Goal: Task Accomplishment & Management: Manage account settings

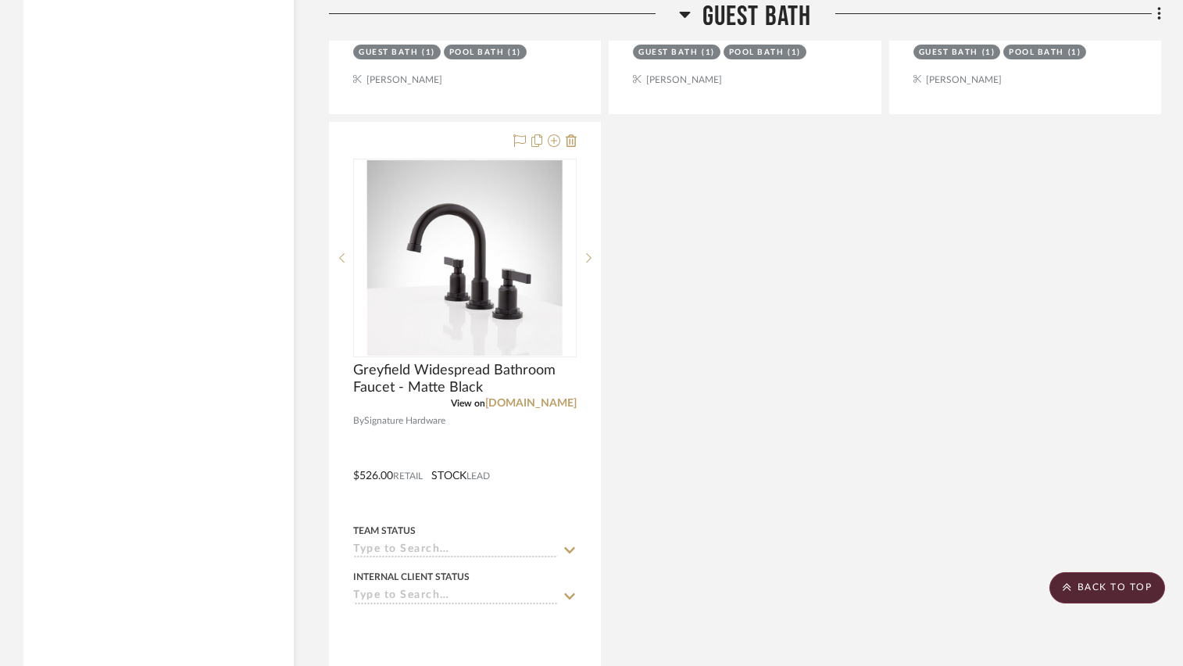
scroll to position [5662, 0]
click at [684, 14] on icon at bounding box center [684, 15] width 11 height 6
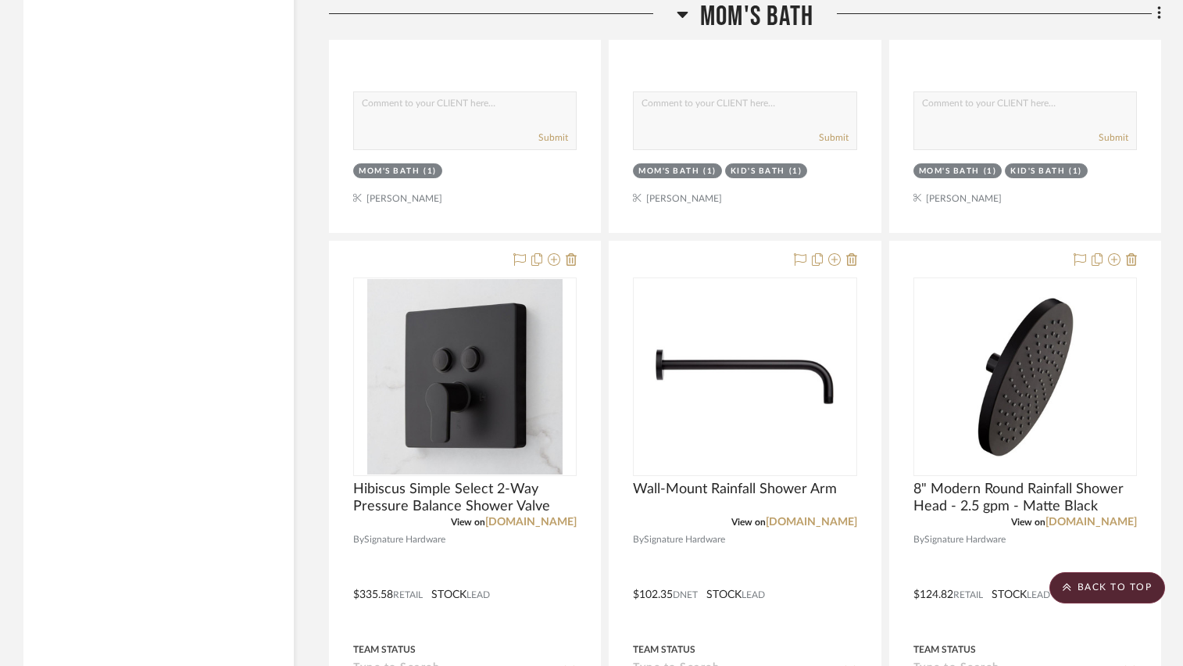
click at [683, 14] on icon at bounding box center [682, 15] width 11 height 6
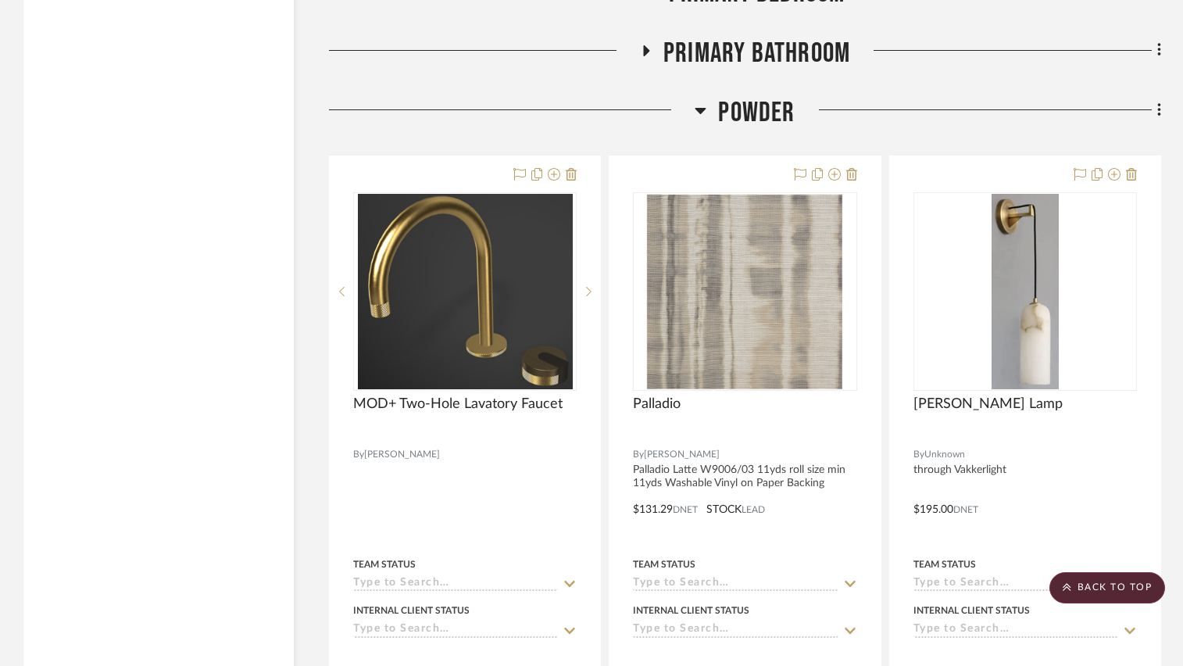
scroll to position [3499, 0]
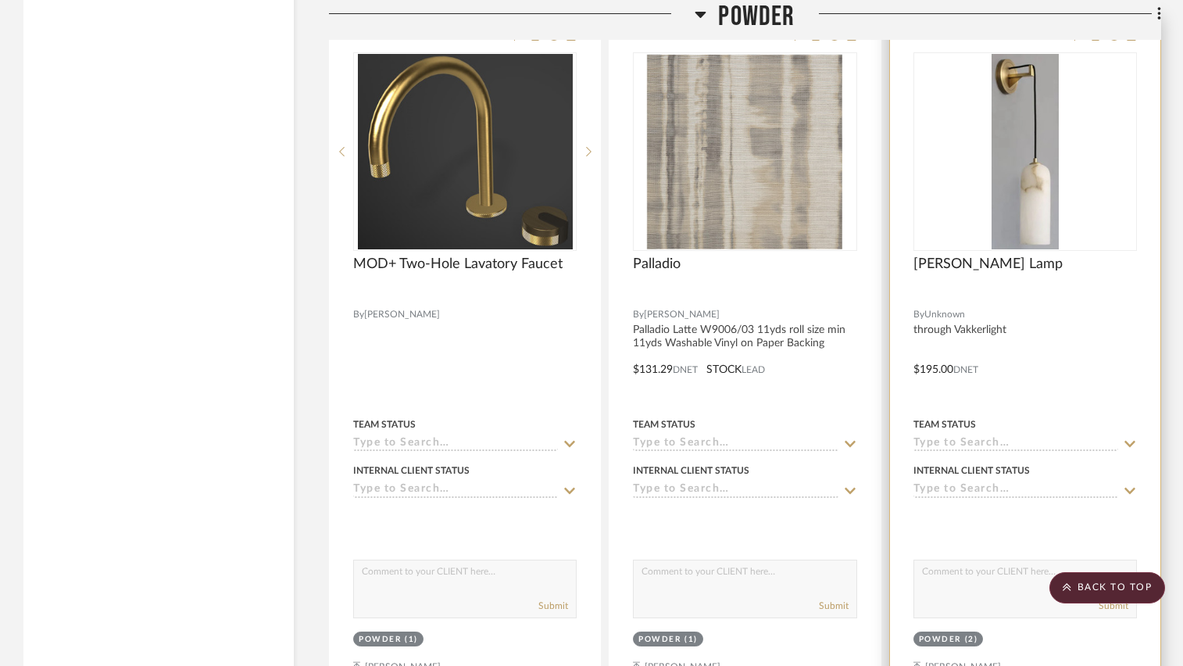
click at [1060, 306] on div at bounding box center [1025, 358] width 270 height 684
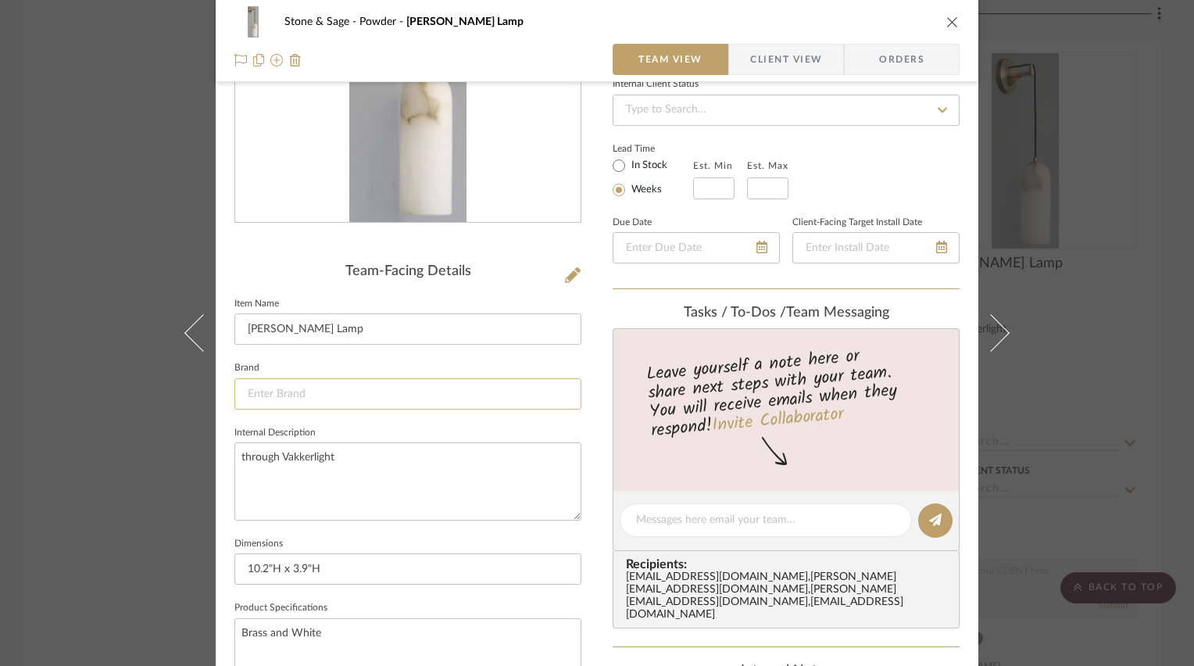
scroll to position [234, 0]
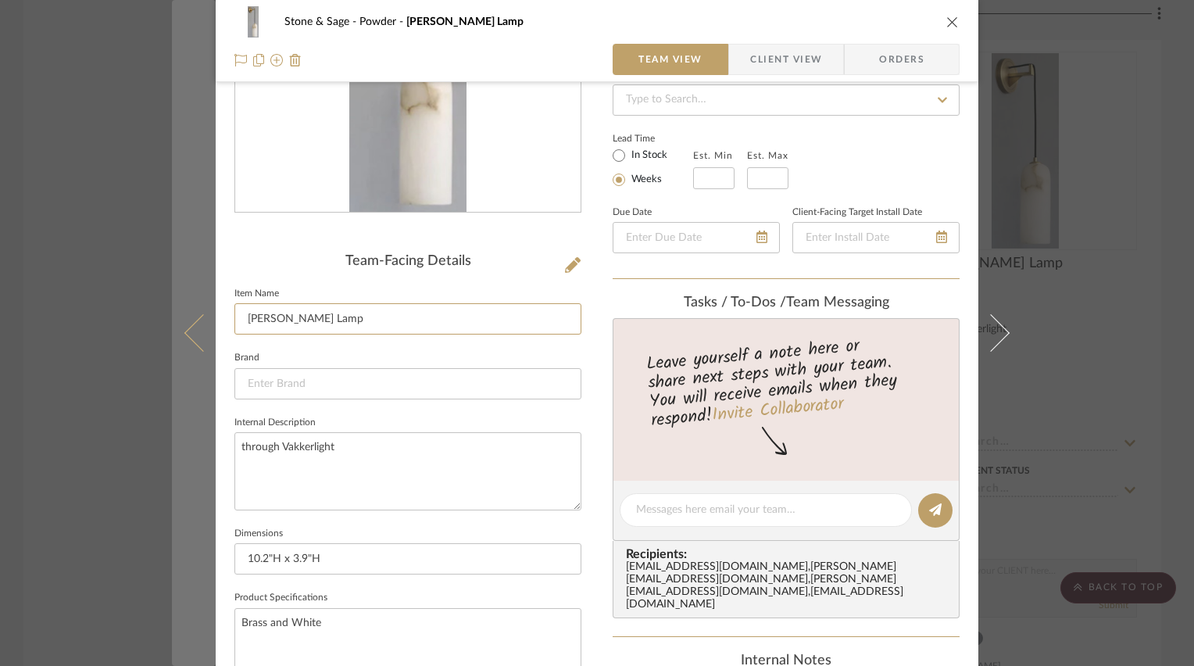
drag, startPoint x: 332, startPoint y: 320, endPoint x: 207, endPoint y: 316, distance: 125.1
click at [207, 316] on mat-dialog-content "Stone & Sage Powder [PERSON_NAME] Lamp Team View Client View Orders Team-Facing…" at bounding box center [597, 497] width 850 height 1440
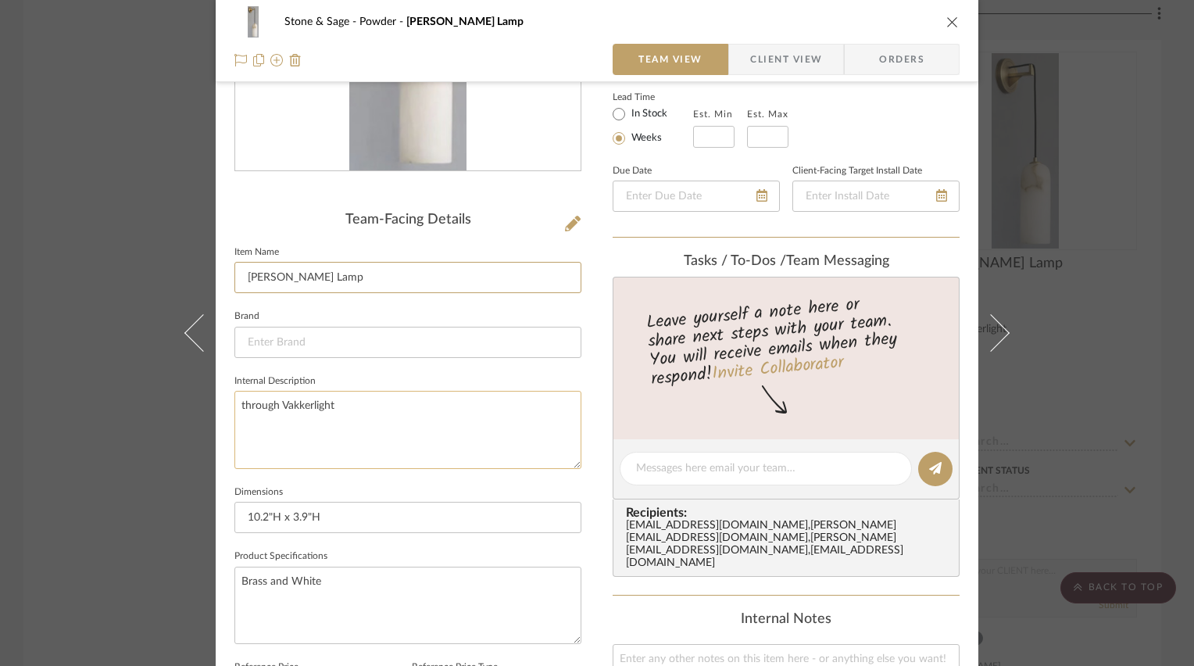
scroll to position [313, 0]
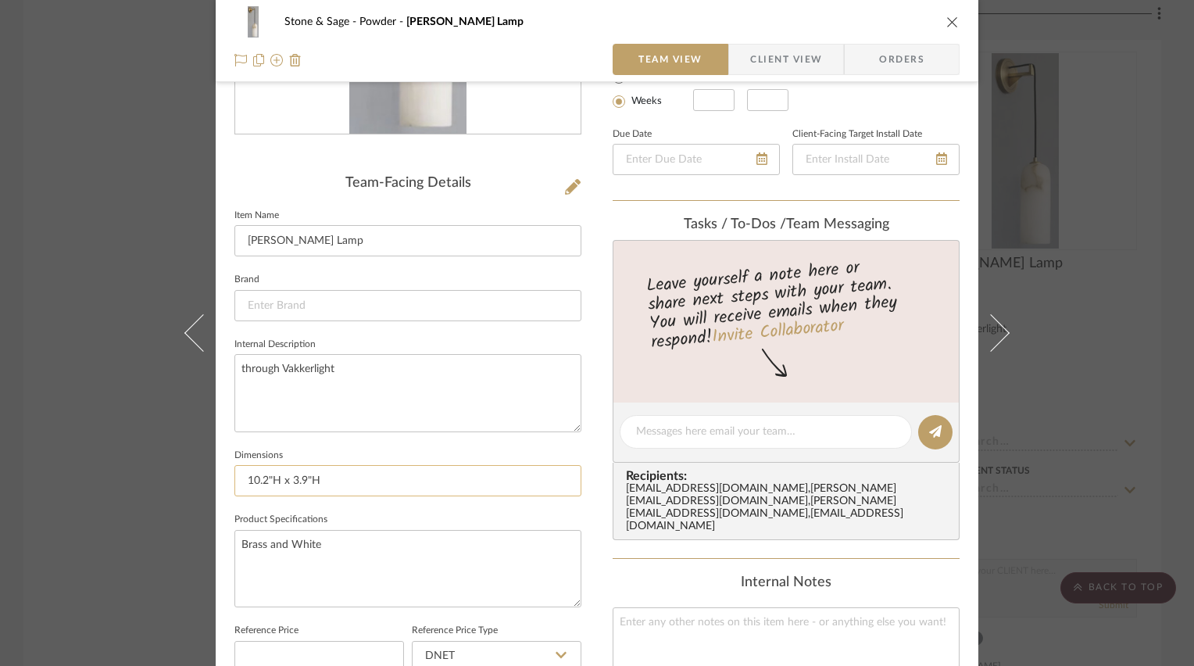
click at [314, 474] on input "10.2"H x 3.9"H" at bounding box center [407, 480] width 347 height 31
click at [320, 477] on input "10.2"H x 3.9"H" at bounding box center [407, 480] width 347 height 31
click at [300, 536] on textarea "Brass and White" at bounding box center [407, 568] width 347 height 77
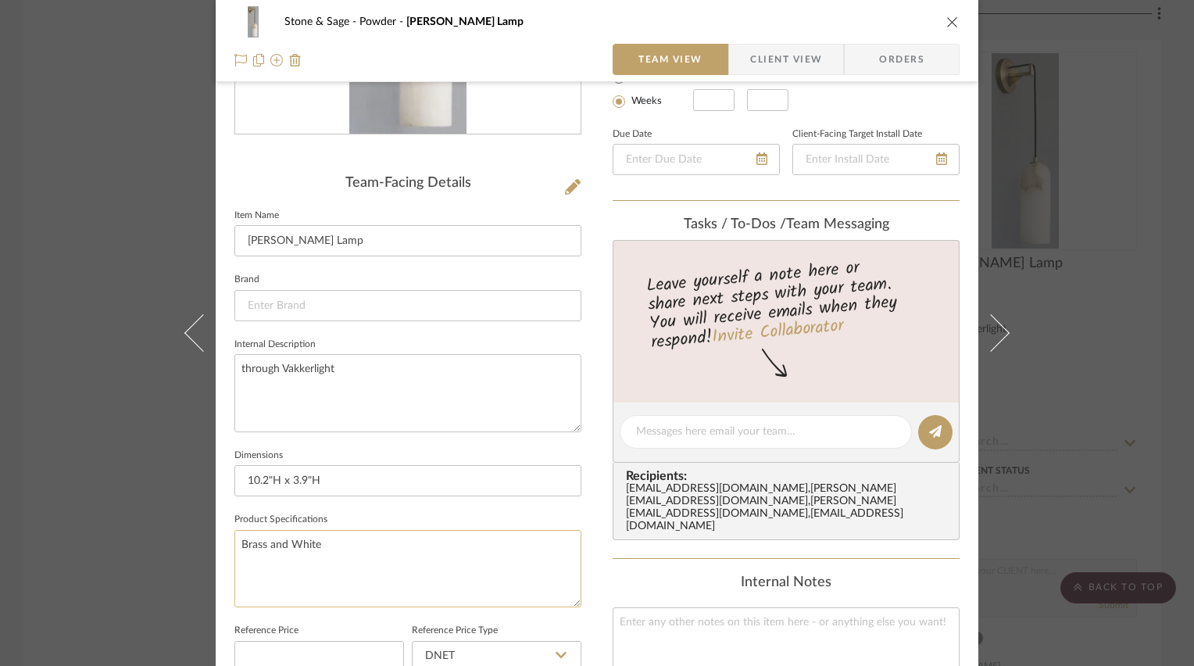
click at [300, 536] on textarea "Brass and White" at bounding box center [407, 568] width 347 height 77
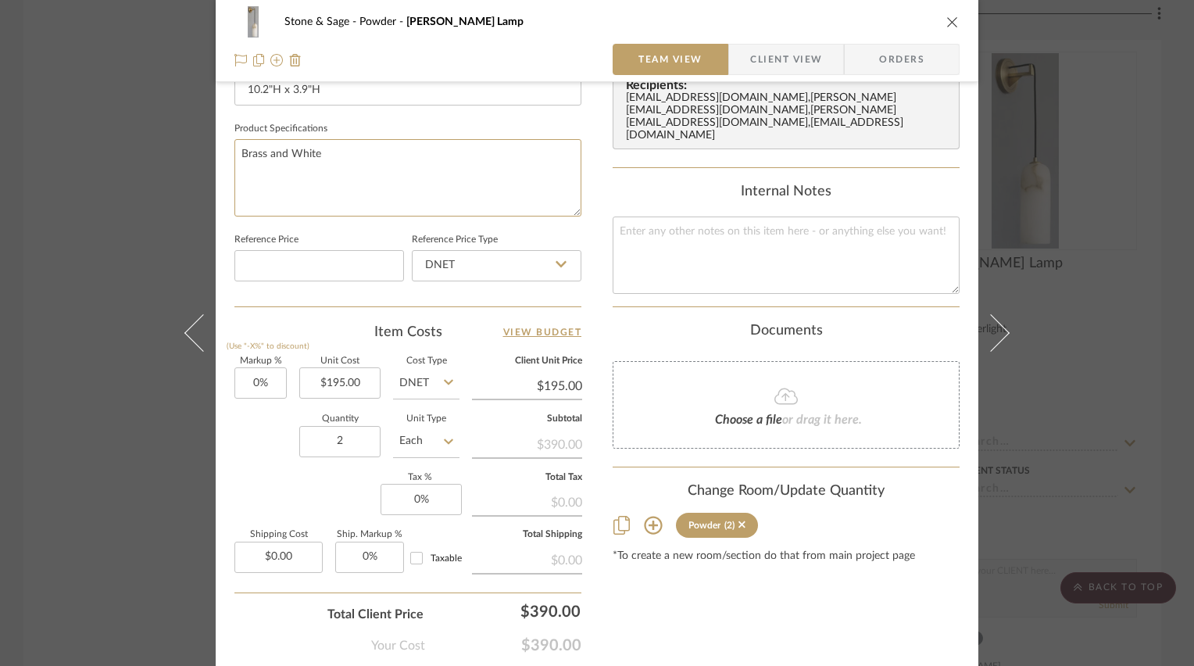
scroll to position [781, 0]
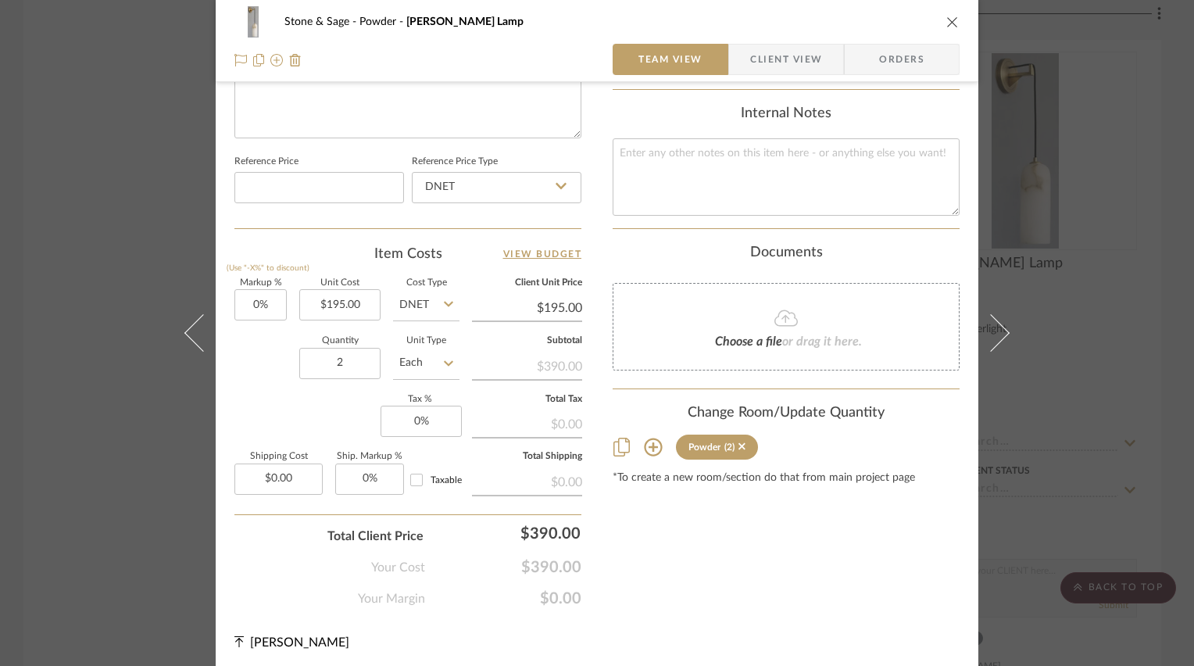
click at [946, 23] on icon "close" at bounding box center [952, 22] width 13 height 13
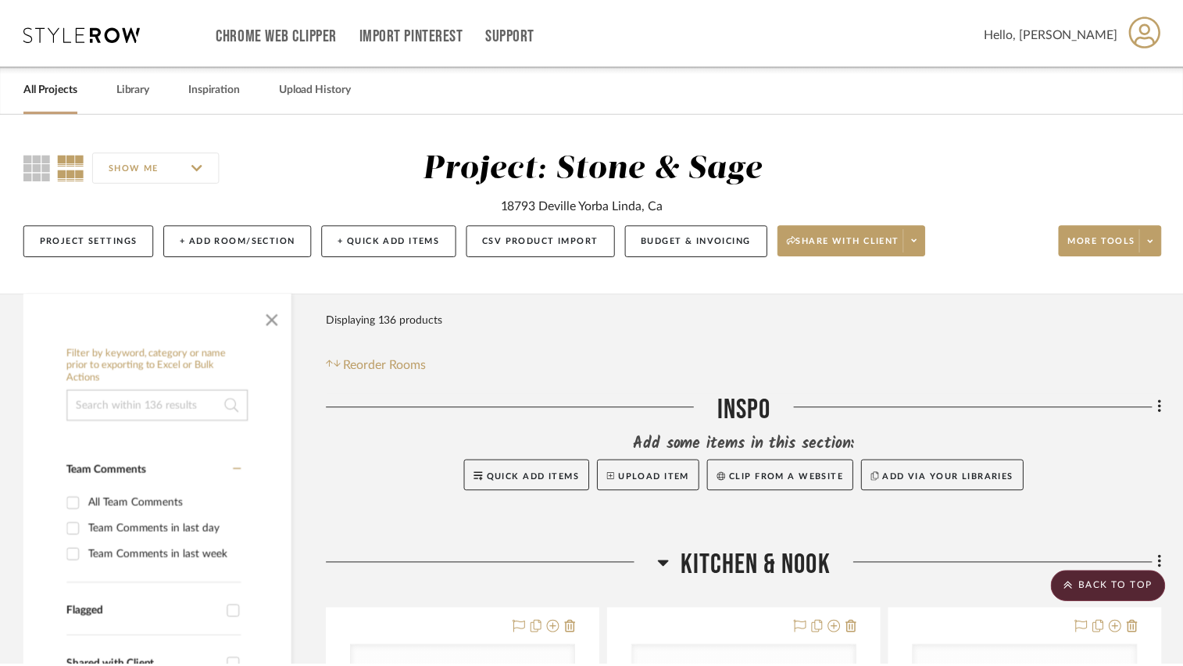
scroll to position [3499, 0]
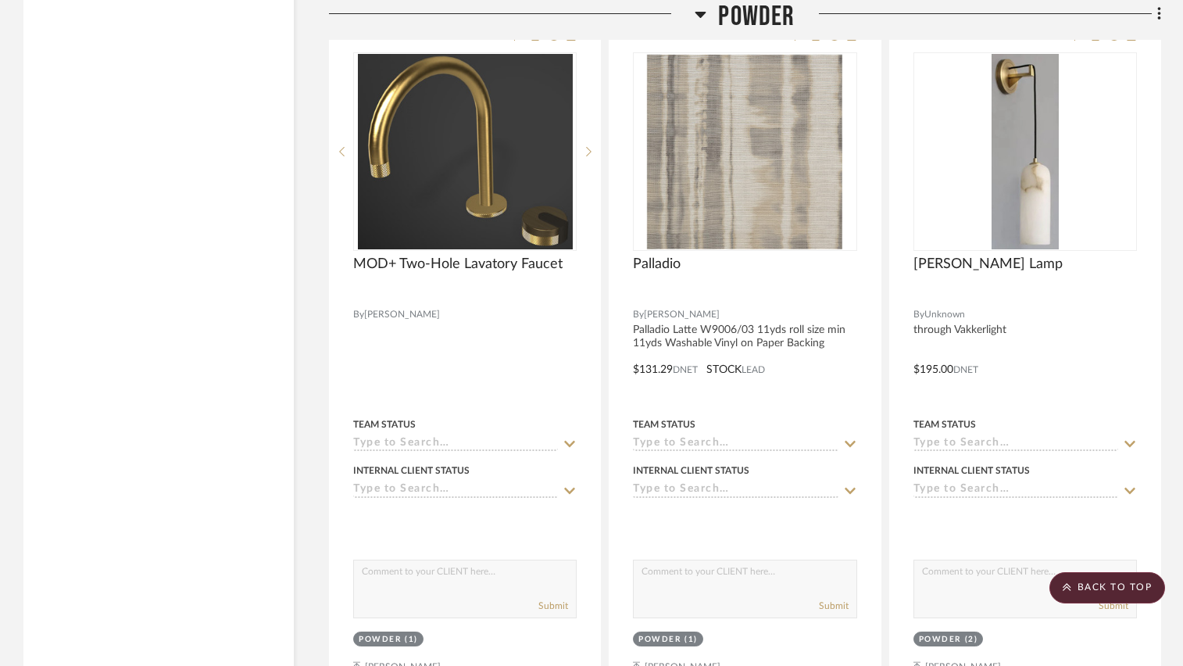
click at [702, 10] on icon at bounding box center [701, 14] width 12 height 19
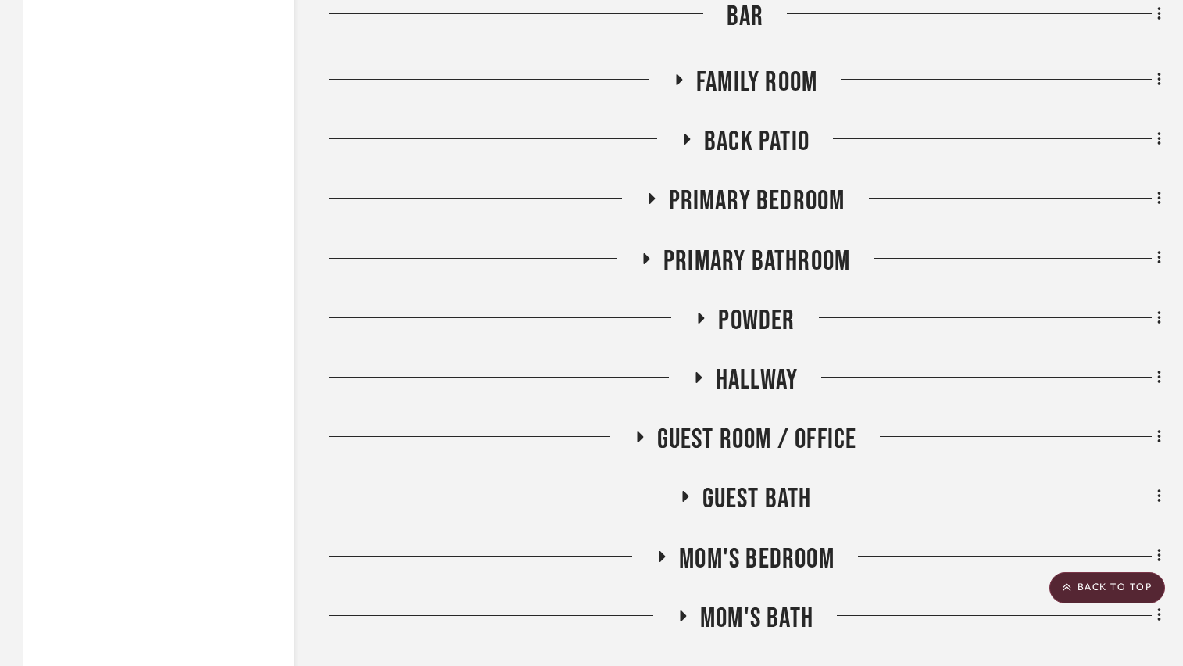
scroll to position [3030, 0]
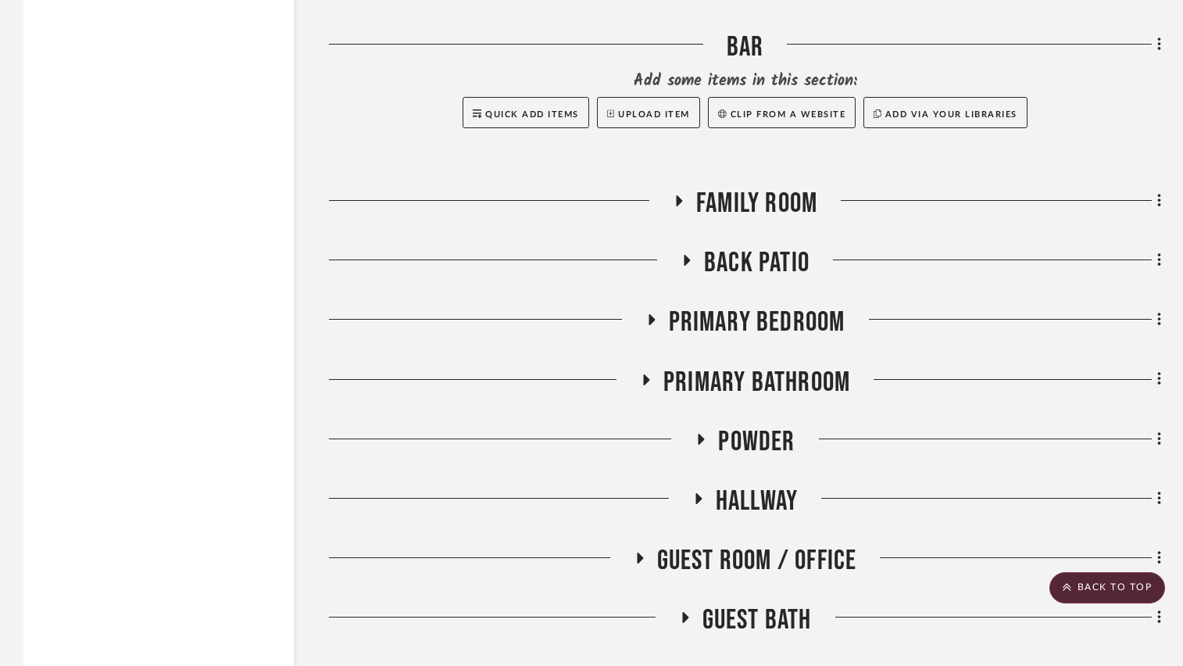
click at [691, 263] on icon at bounding box center [686, 261] width 19 height 12
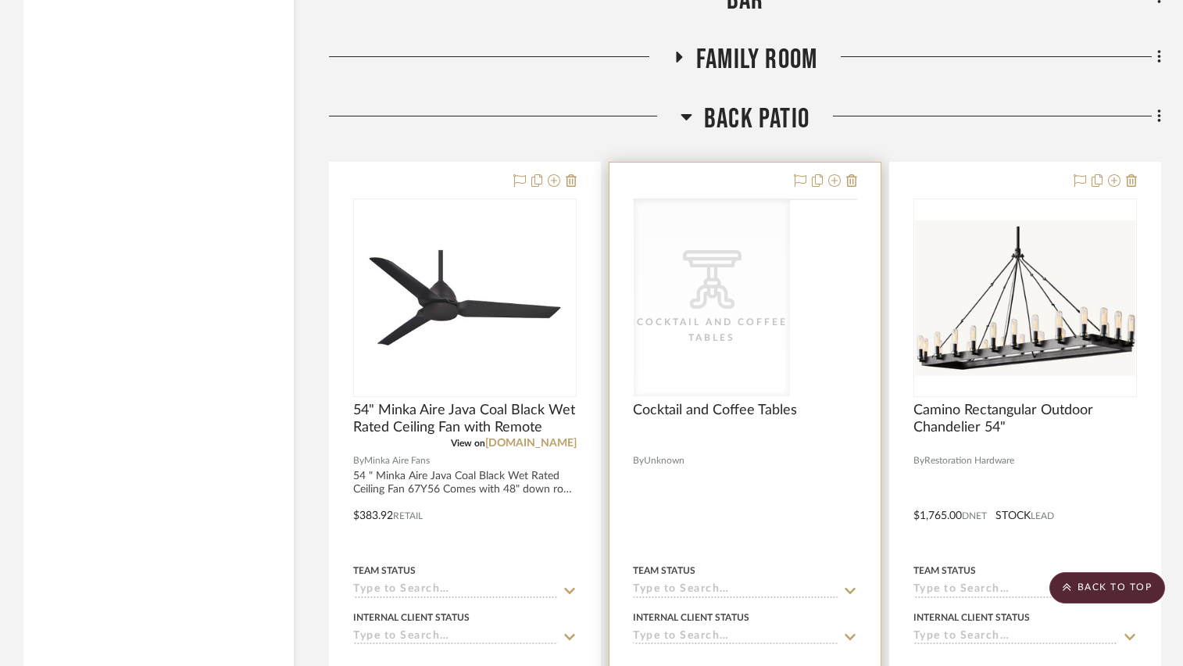
scroll to position [3264, 0]
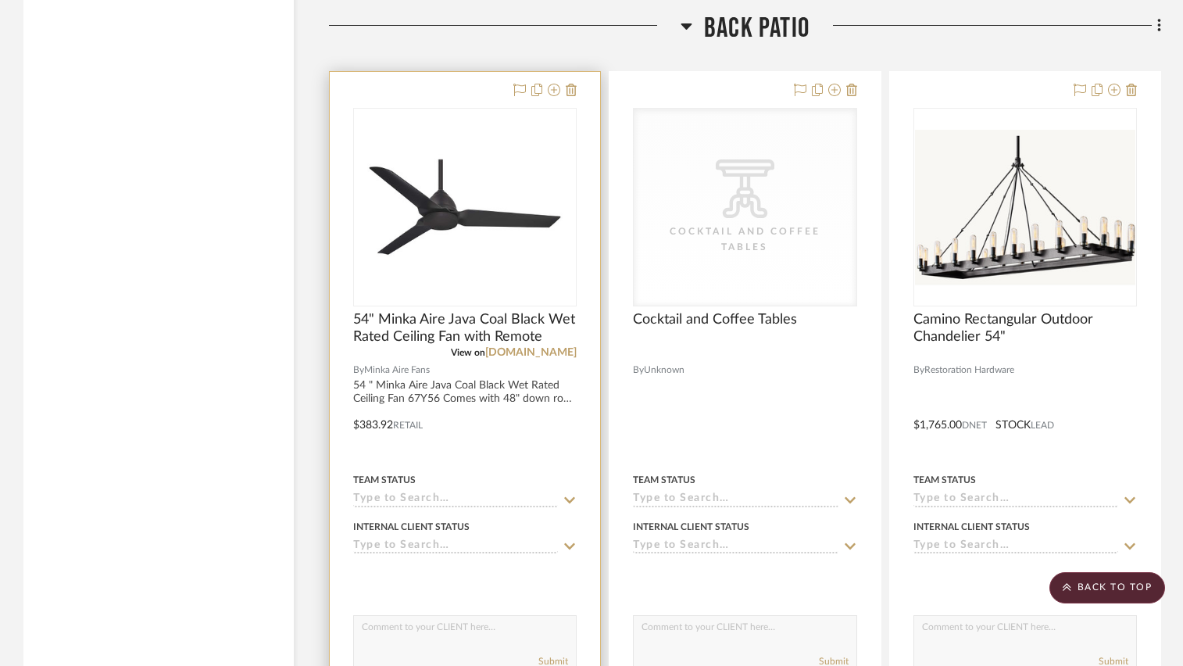
click at [518, 438] on div at bounding box center [465, 414] width 270 height 684
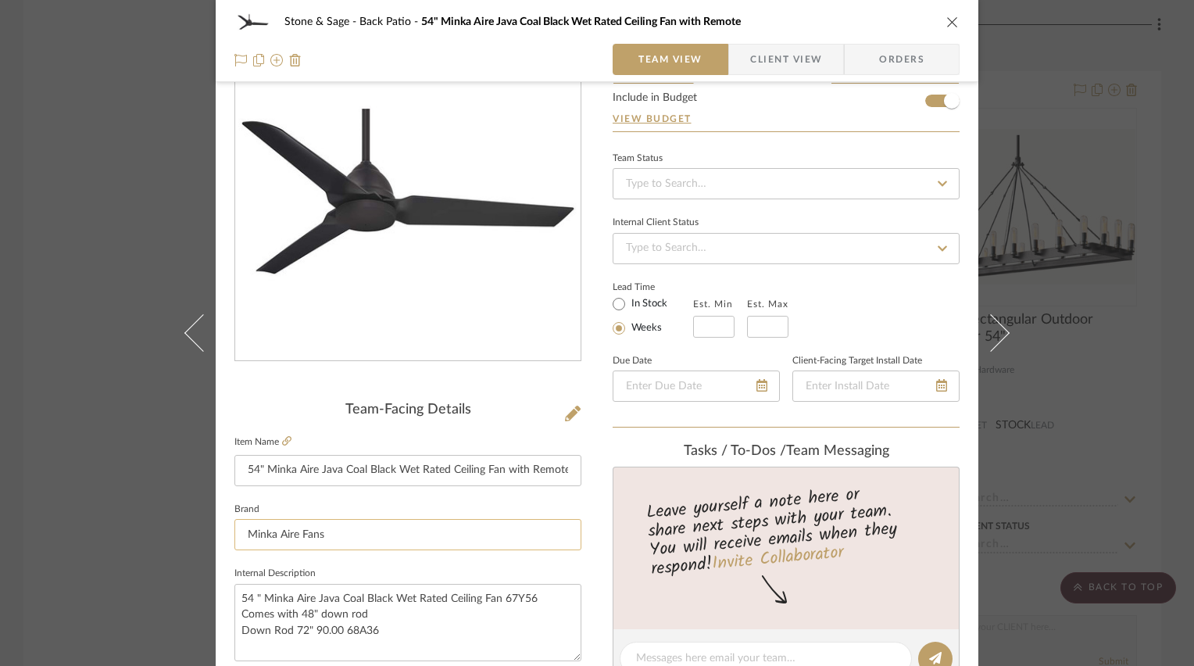
scroll to position [156, 0]
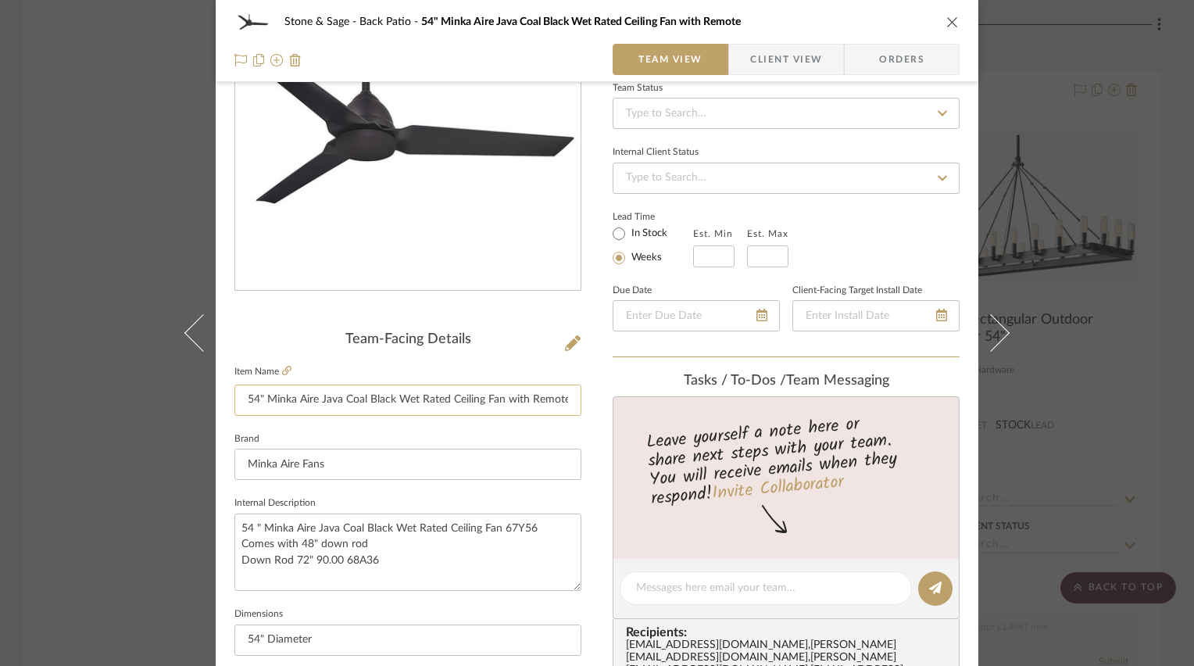
click at [381, 402] on input "54" Minka Aire Java Coal Black Wet Rated Ceiling Fan with Remote" at bounding box center [407, 399] width 347 height 31
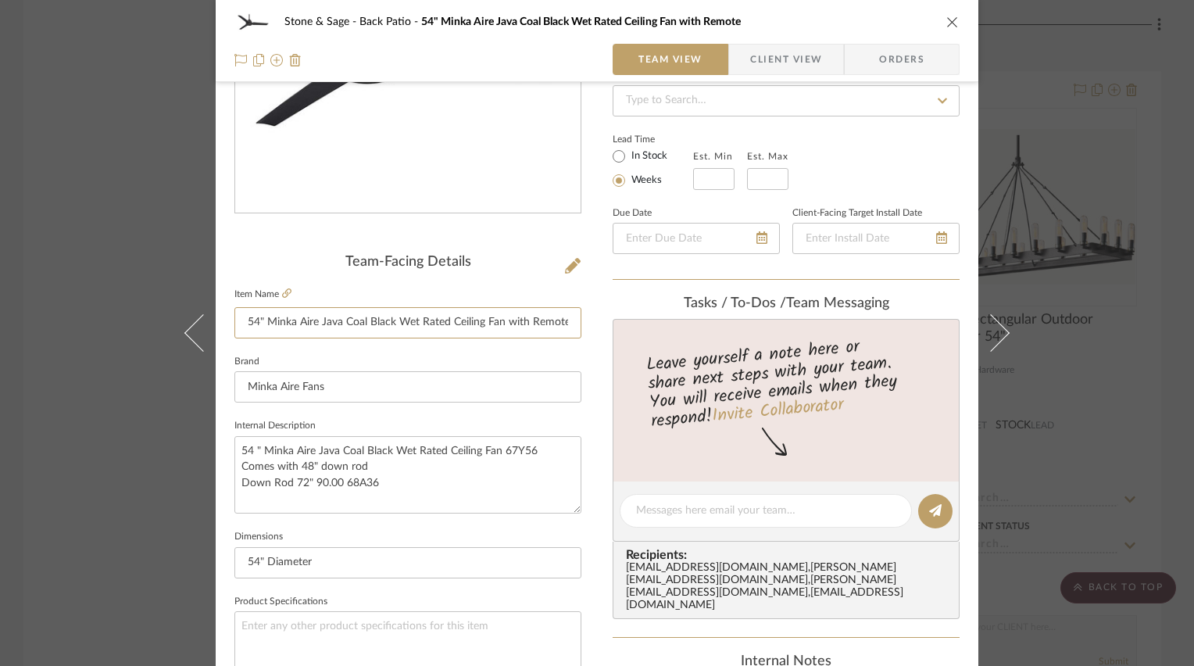
scroll to position [234, 0]
click at [284, 562] on input "54" Diameter" at bounding box center [407, 561] width 347 height 31
click at [379, 477] on textarea "54 " Minka Aire Java Coal Black Wet Rated Ceiling Fan 67Y56 Comes with 48" down…" at bounding box center [407, 473] width 347 height 77
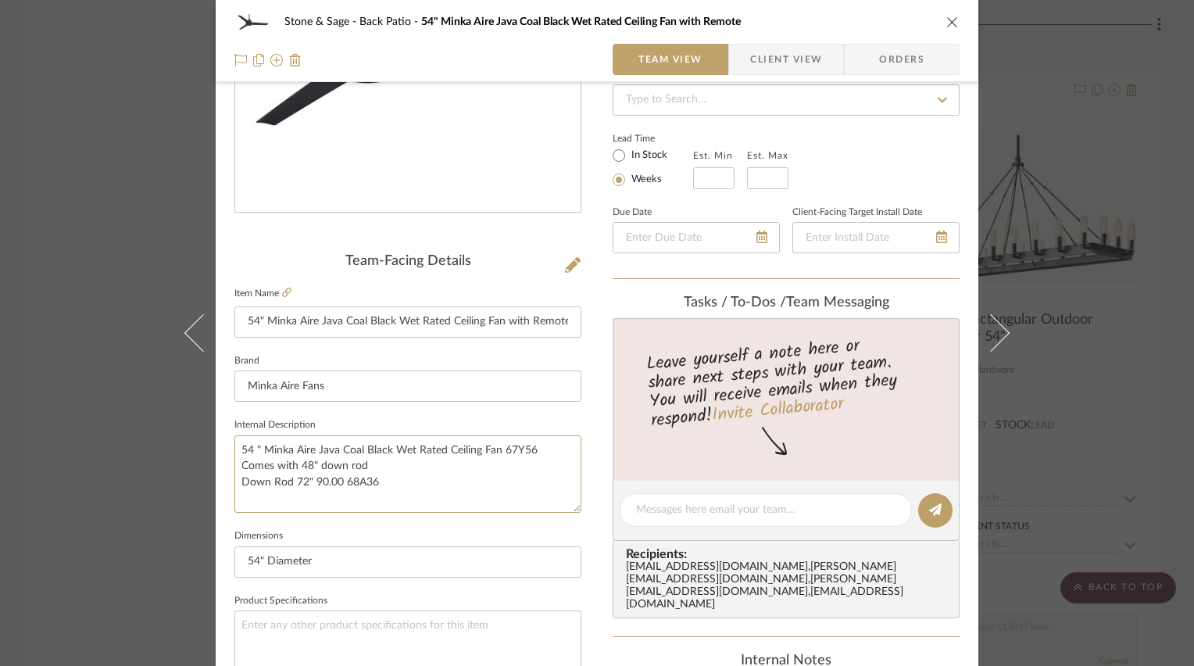
drag, startPoint x: 382, startPoint y: 481, endPoint x: 229, endPoint y: 434, distance: 160.2
click at [234, 435] on sr-operation-status-container "54 " Minka Aire Java Coal Black Wet Rated Ceiling Fan 67Y56 Comes with 48" down…" at bounding box center [407, 473] width 347 height 77
click at [464, 478] on textarea "54 " Minka Aire Java Coal Black Wet Rated Ceiling Fan 67Y56 Comes with 48" down…" at bounding box center [407, 473] width 347 height 77
click at [286, 479] on textarea "54 " Minka Aire Java Coal Black Wet Rated Ceiling Fan 67Y56 Comes with 48" down…" at bounding box center [407, 473] width 347 height 77
drag, startPoint x: 290, startPoint y: 479, endPoint x: 379, endPoint y: 480, distance: 89.1
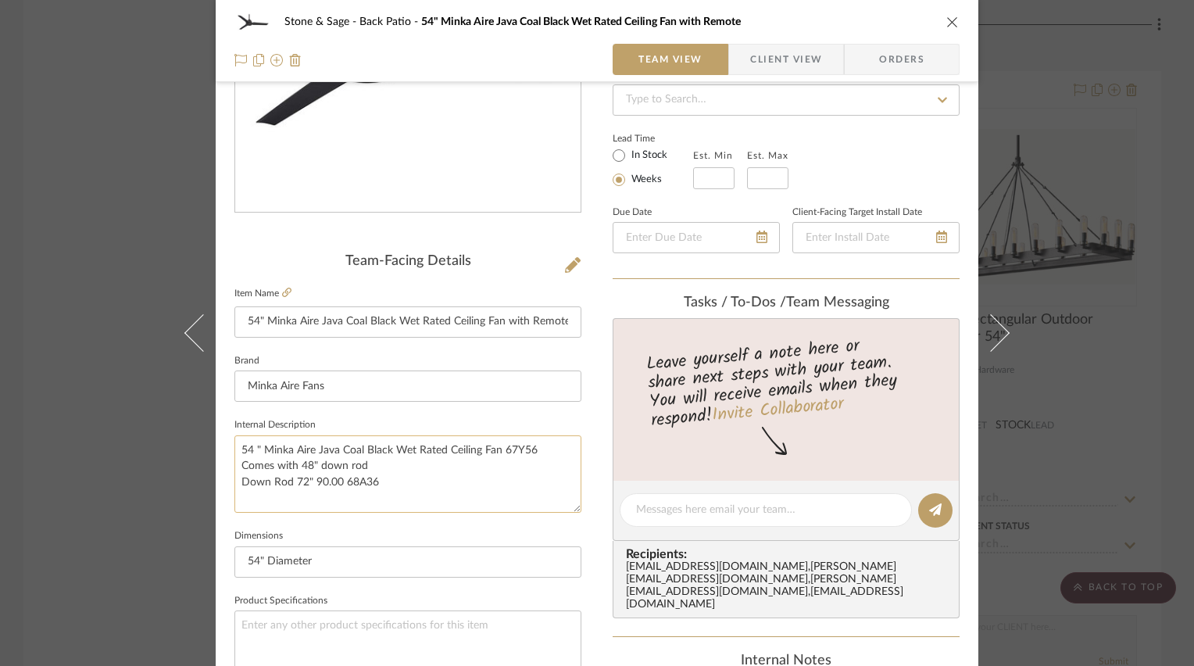
click at [379, 480] on textarea "54 " Minka Aire Java Coal Black Wet Rated Ceiling Fan 67Y56 Comes with 48" down…" at bounding box center [407, 473] width 347 height 77
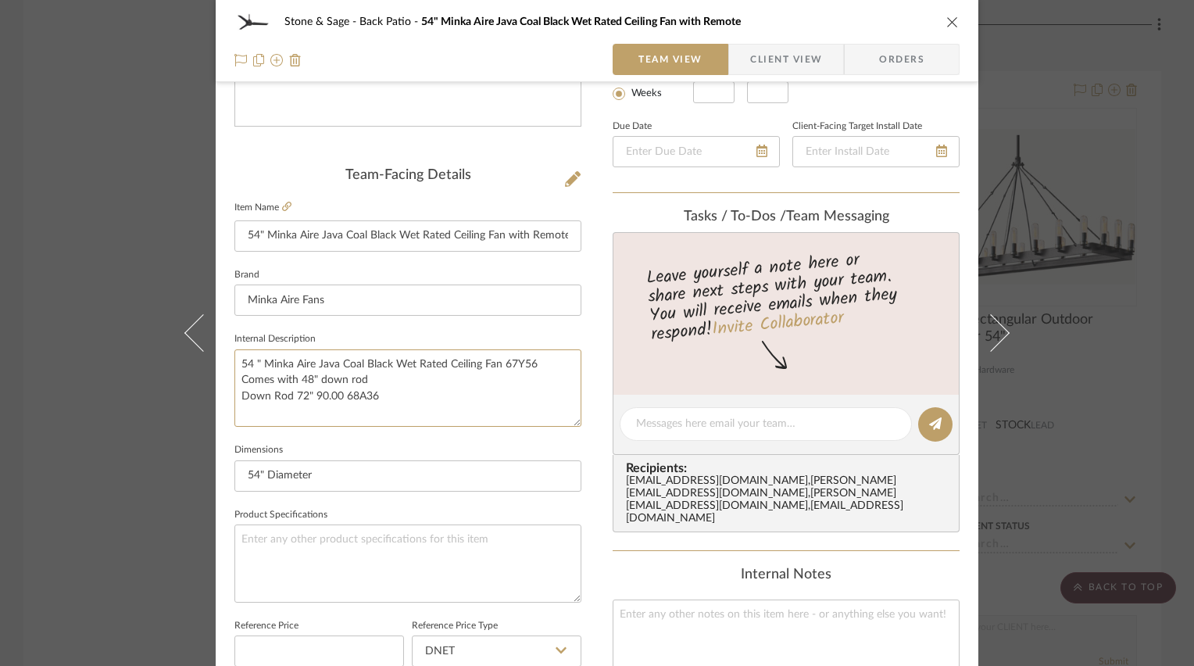
scroll to position [313, 0]
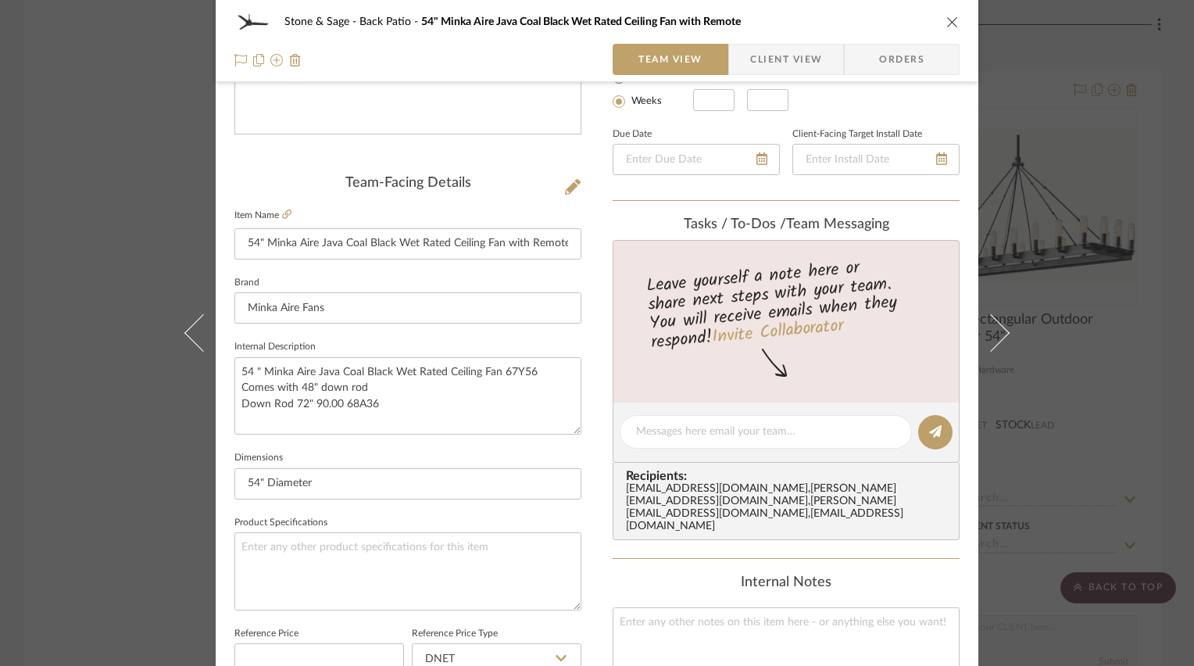
click at [491, 447] on fieldset "Dimensions 54" Diameter" at bounding box center [407, 473] width 347 height 52
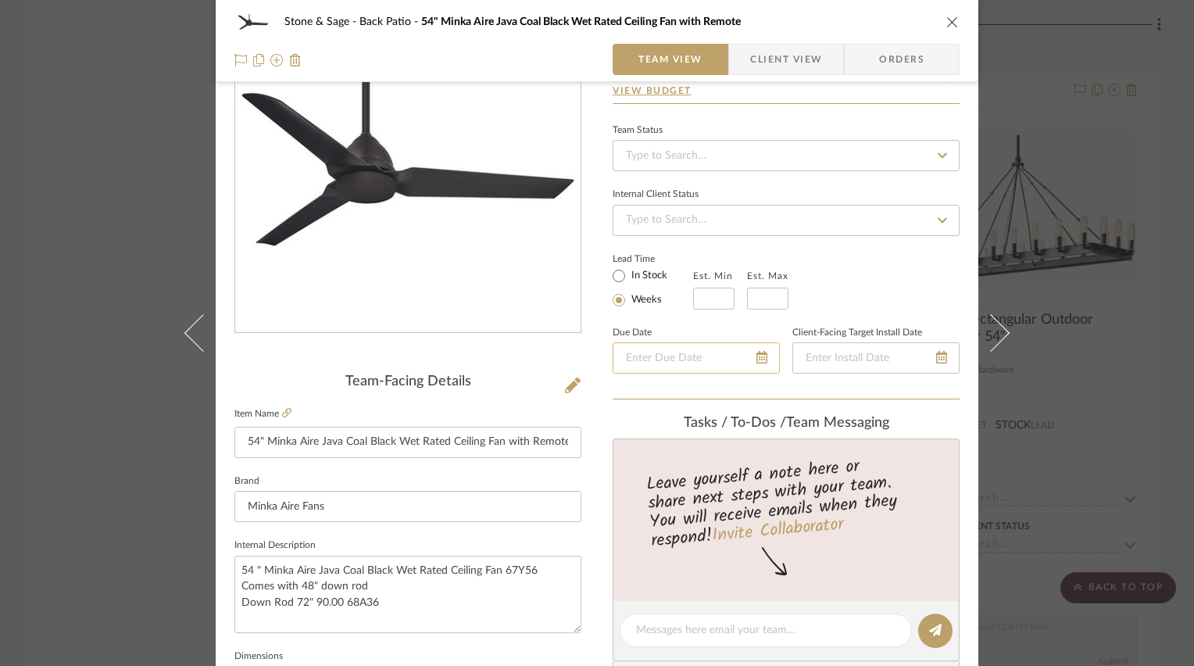
scroll to position [391, 0]
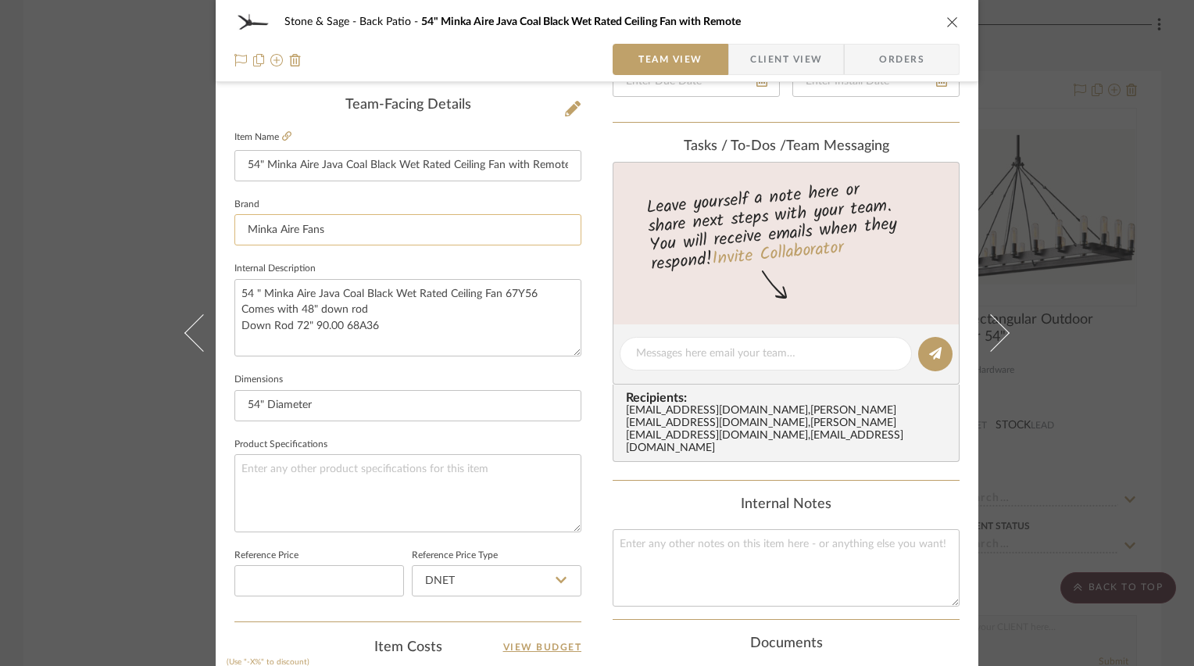
click at [298, 232] on input "Minka Aire Fans" at bounding box center [407, 229] width 347 height 31
click at [298, 230] on input "Minka Aire Fans" at bounding box center [407, 229] width 347 height 31
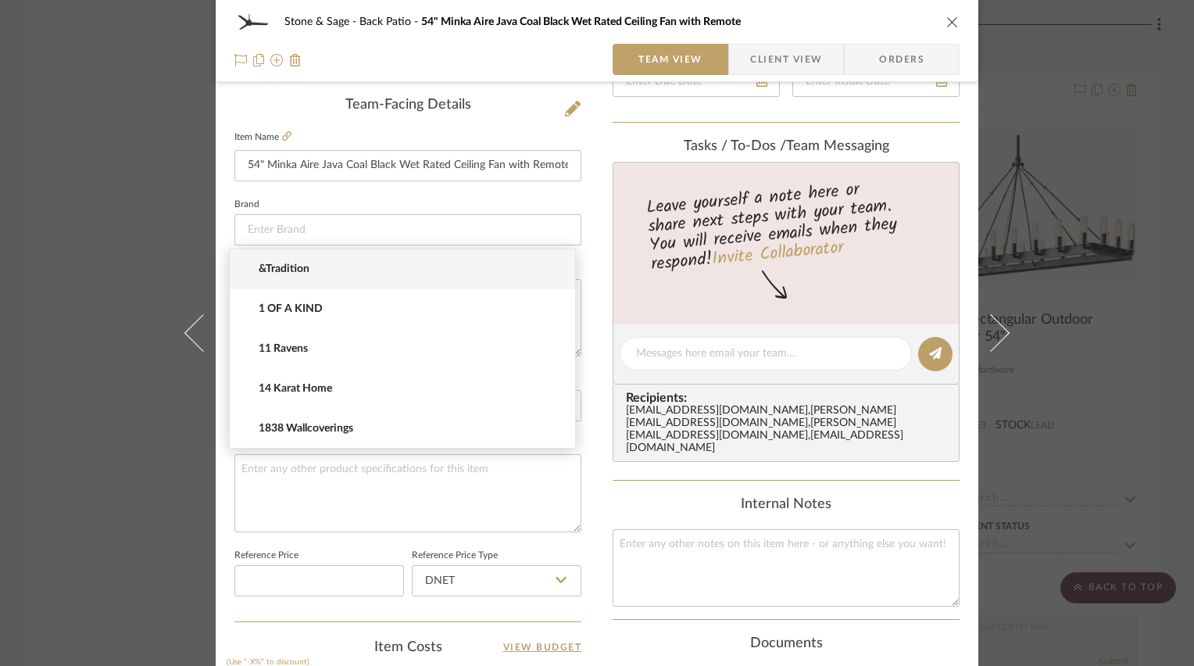
click at [947, 27] on icon "close" at bounding box center [952, 22] width 13 height 13
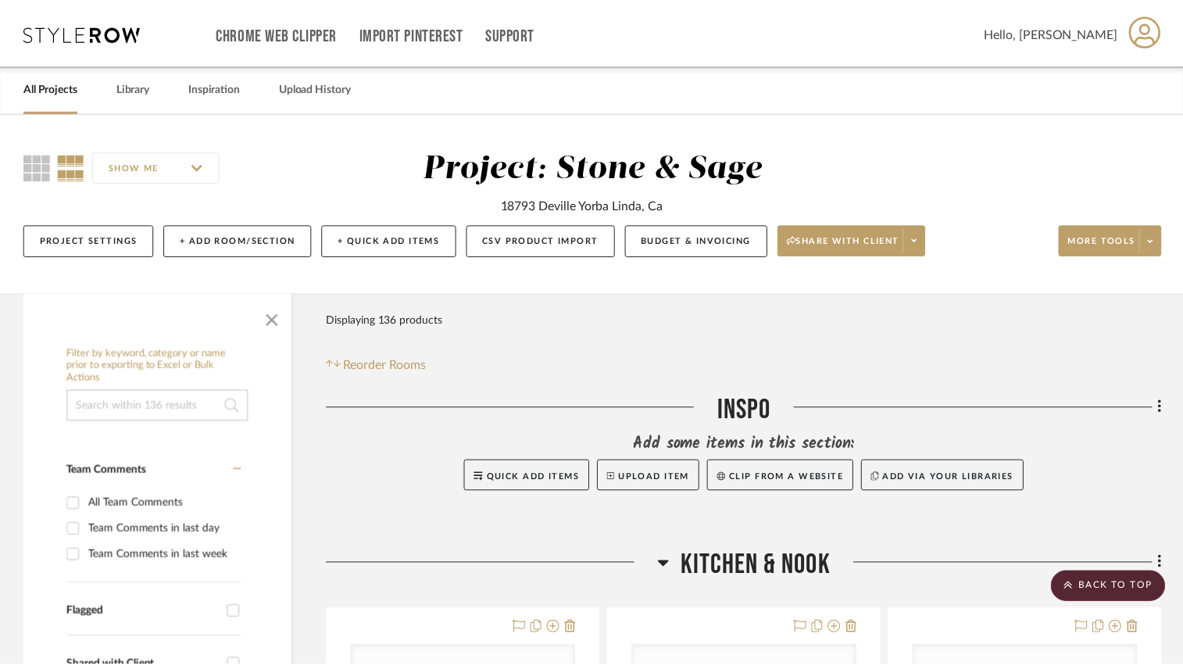
scroll to position [3264, 0]
